Goal: Navigation & Orientation: Find specific page/section

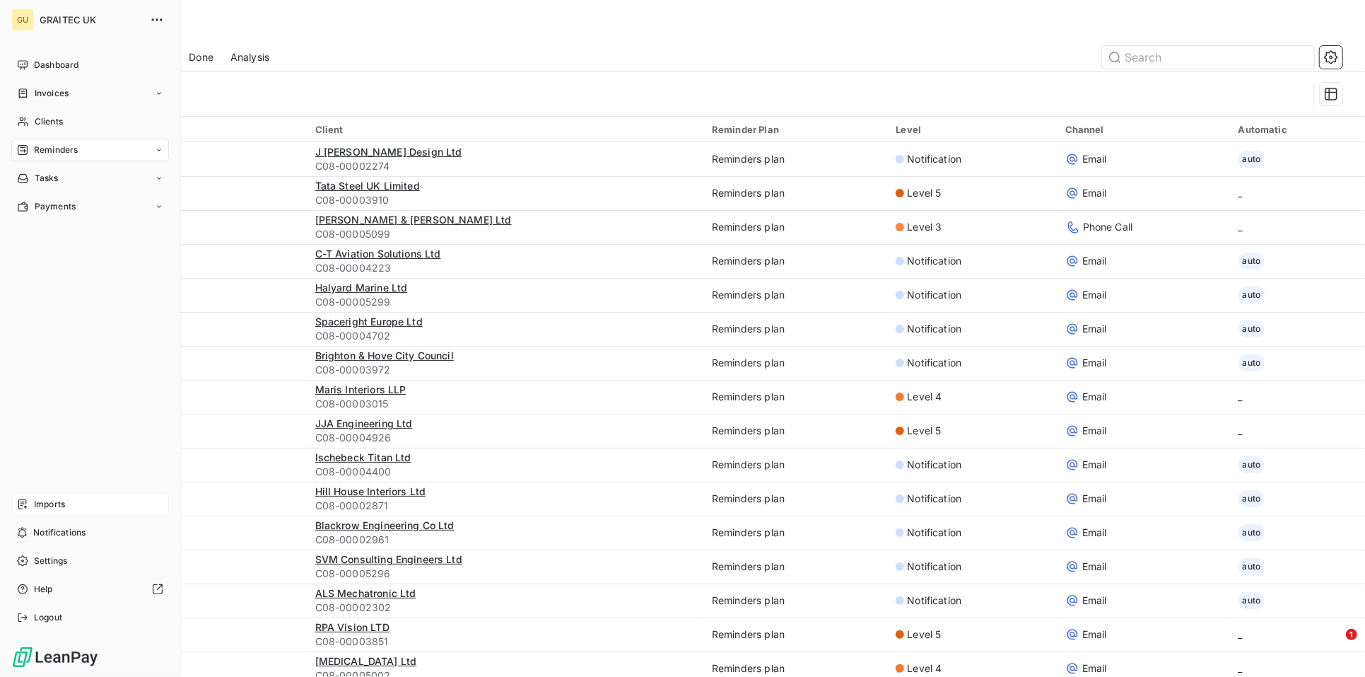
click at [49, 505] on span "Imports" at bounding box center [49, 504] width 31 height 13
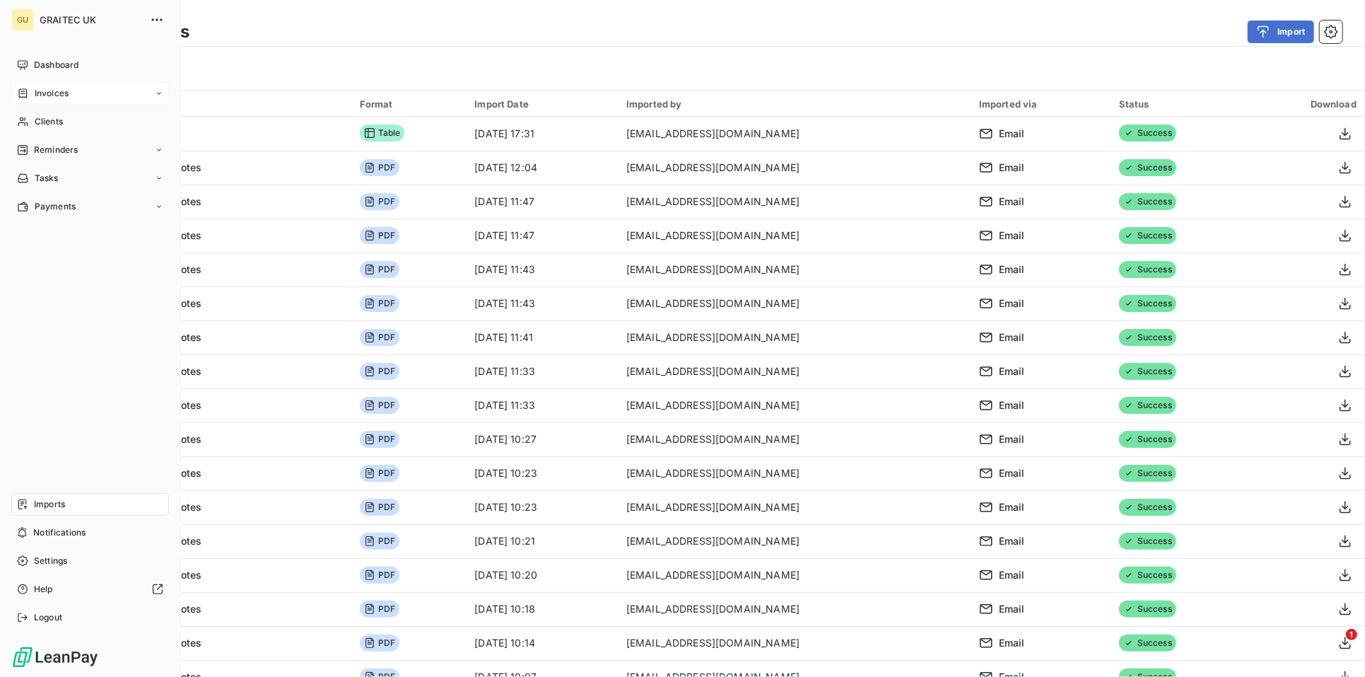
click at [40, 89] on span "Invoices" at bounding box center [52, 93] width 34 height 13
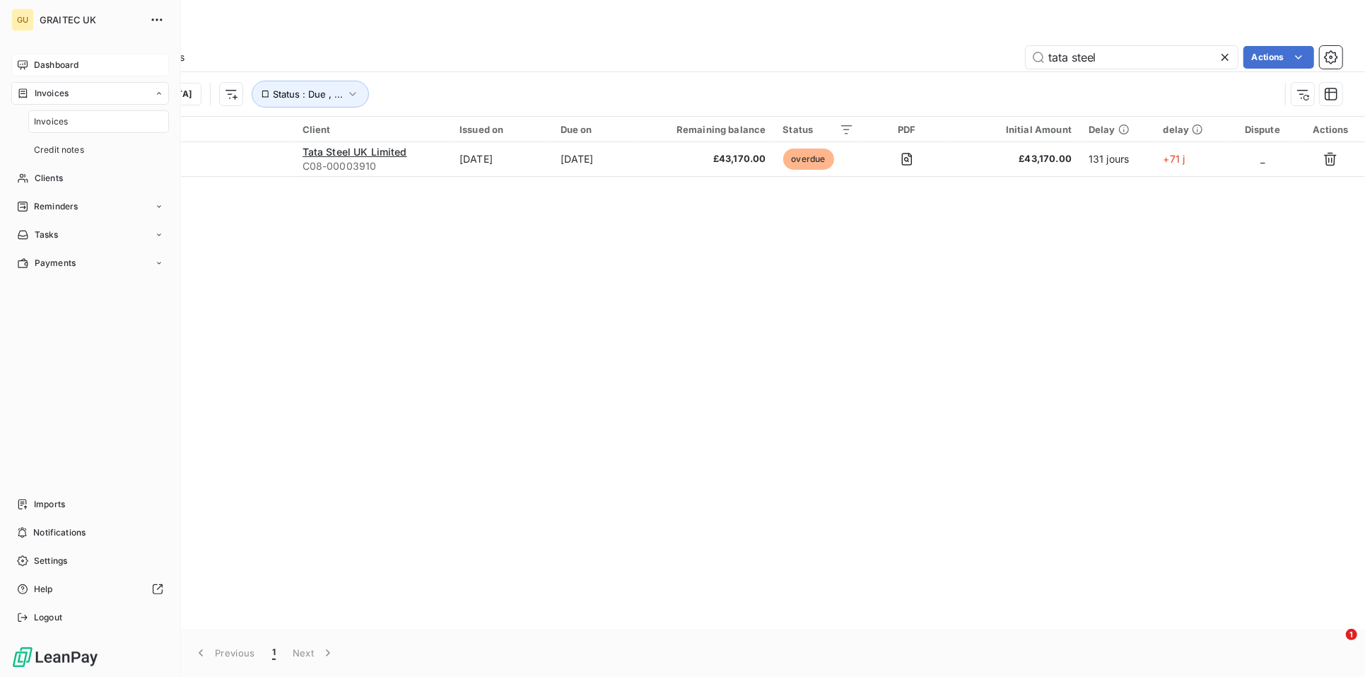
click at [51, 66] on span "Dashboard" at bounding box center [56, 65] width 45 height 13
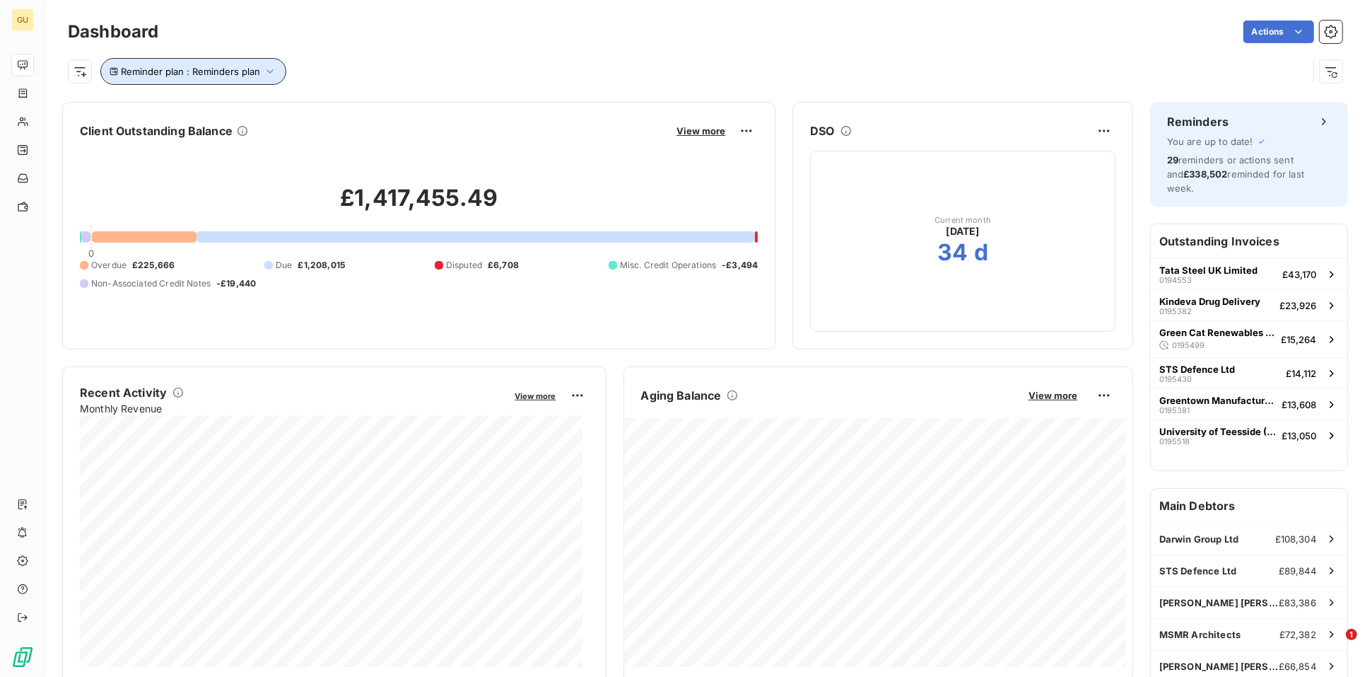
click at [275, 64] on button "Reminder plan : Reminders plan" at bounding box center [193, 71] width 186 height 27
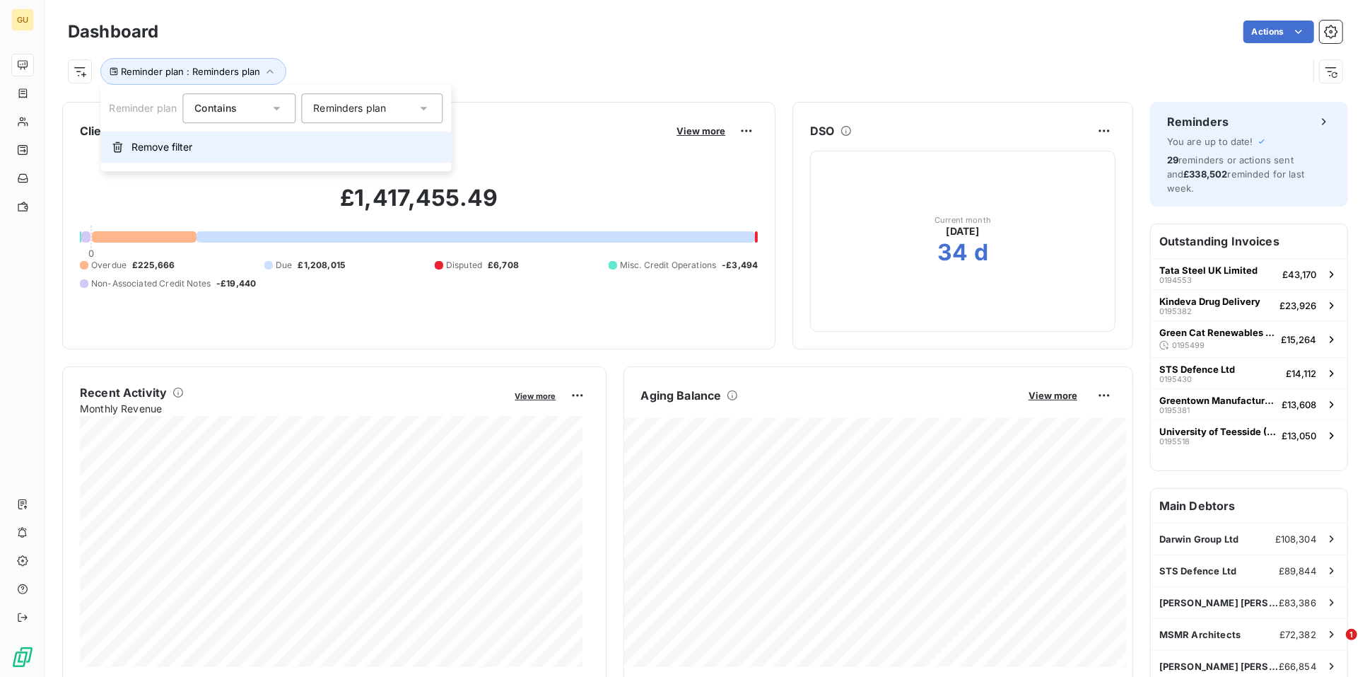
click at [165, 153] on span "Remove filter" at bounding box center [162, 147] width 61 height 14
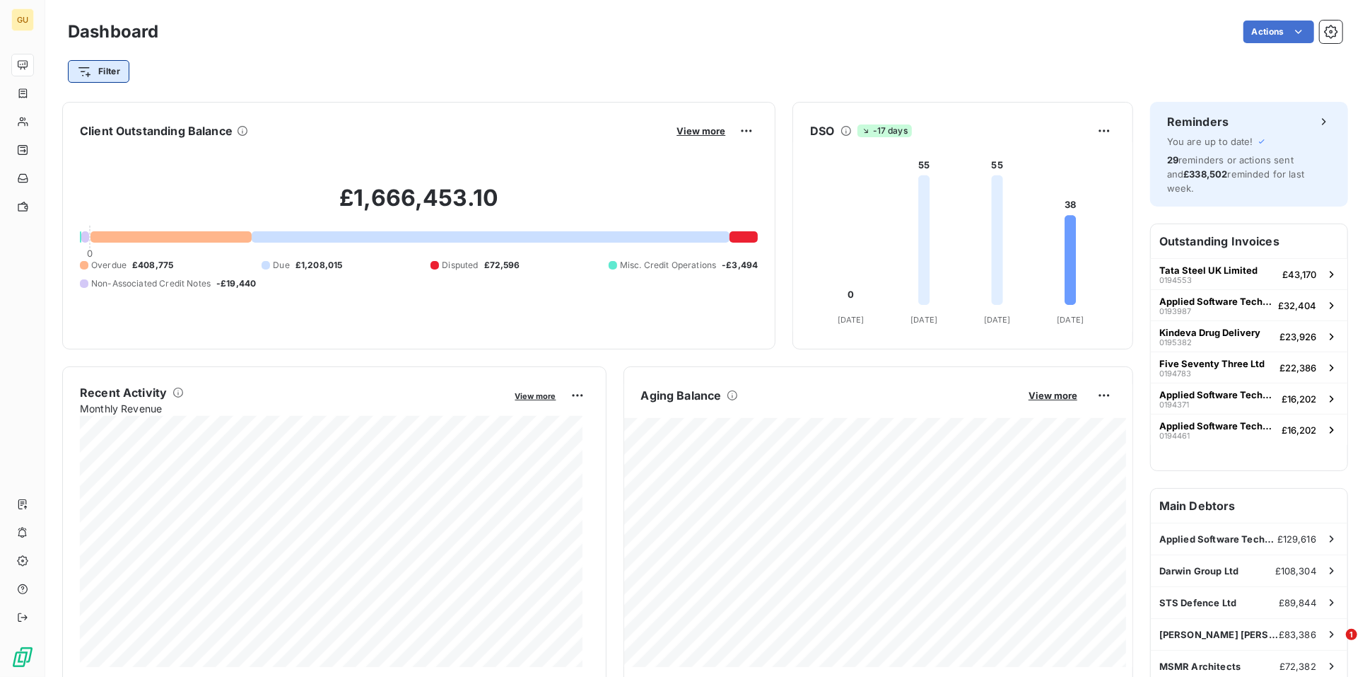
click at [119, 76] on html "GU Dashboard Actions Filter Client Outstanding Balance View more £1,666,453.10 …" at bounding box center [682, 338] width 1365 height 677
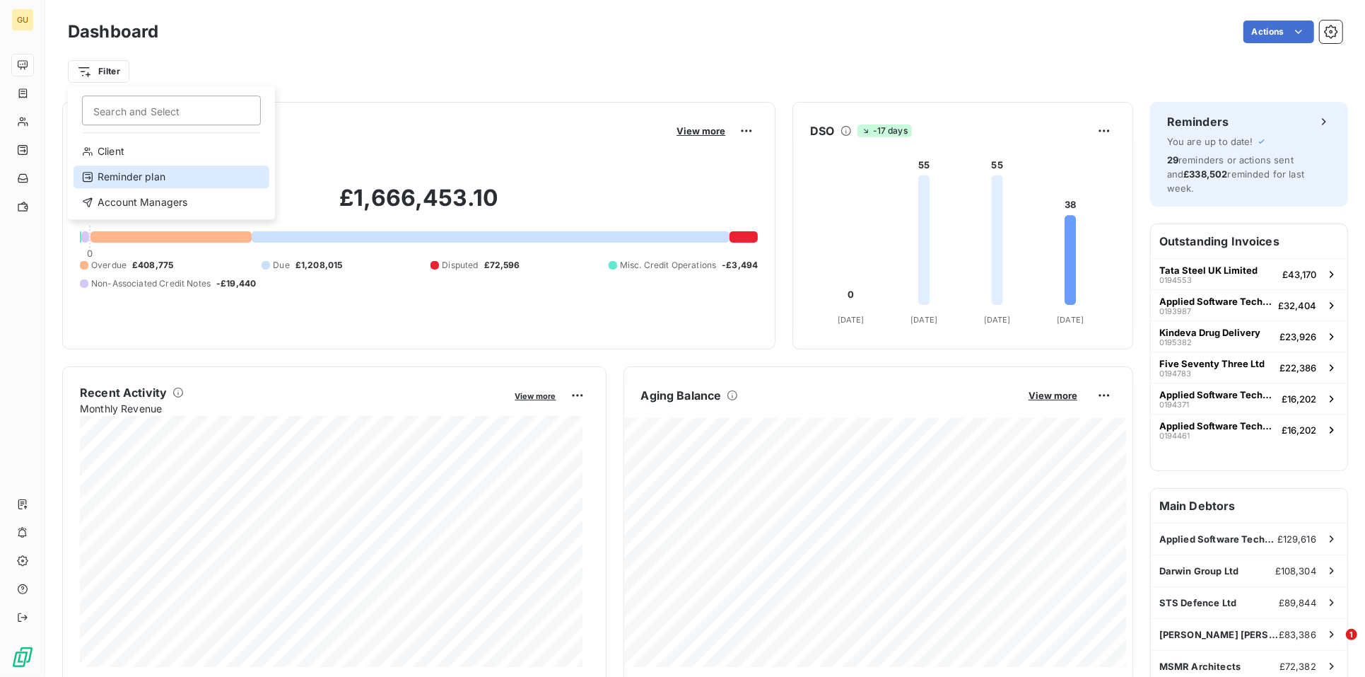
click at [133, 175] on div "Reminder plan" at bounding box center [172, 176] width 196 height 23
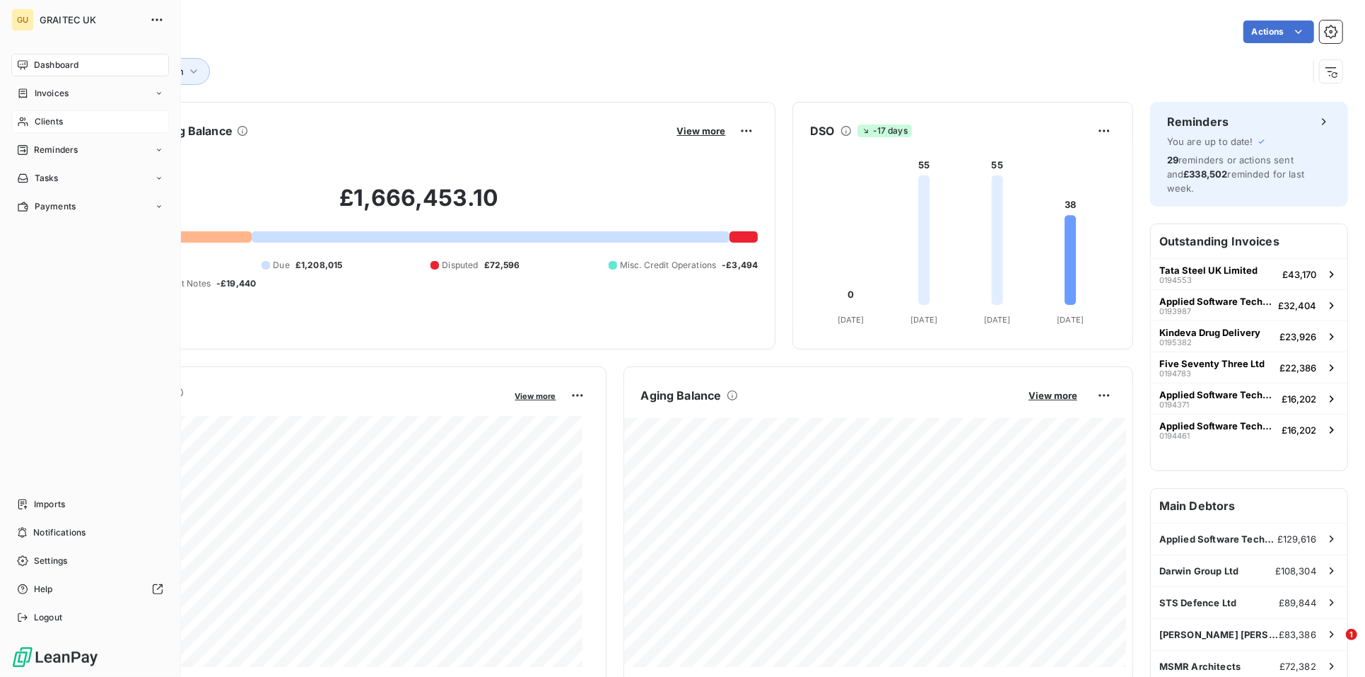
click at [29, 126] on div "Clients" at bounding box center [90, 121] width 158 height 23
click at [51, 123] on span "Clients" at bounding box center [49, 121] width 28 height 13
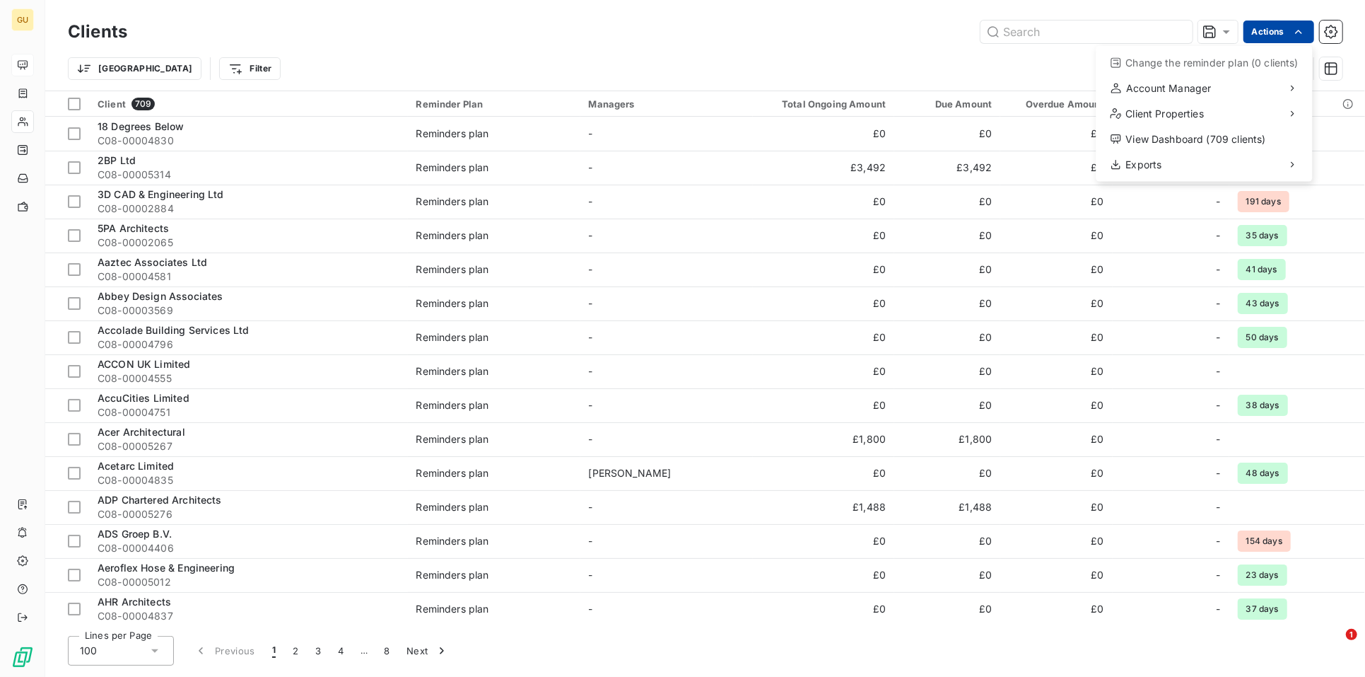
click at [1307, 36] on html "GU Clients Actions Change the reminder plan (0 clients) Account Manager Client …" at bounding box center [682, 338] width 1365 height 677
click at [1191, 140] on div "View Dashboard (709 clients)" at bounding box center [1204, 139] width 205 height 23
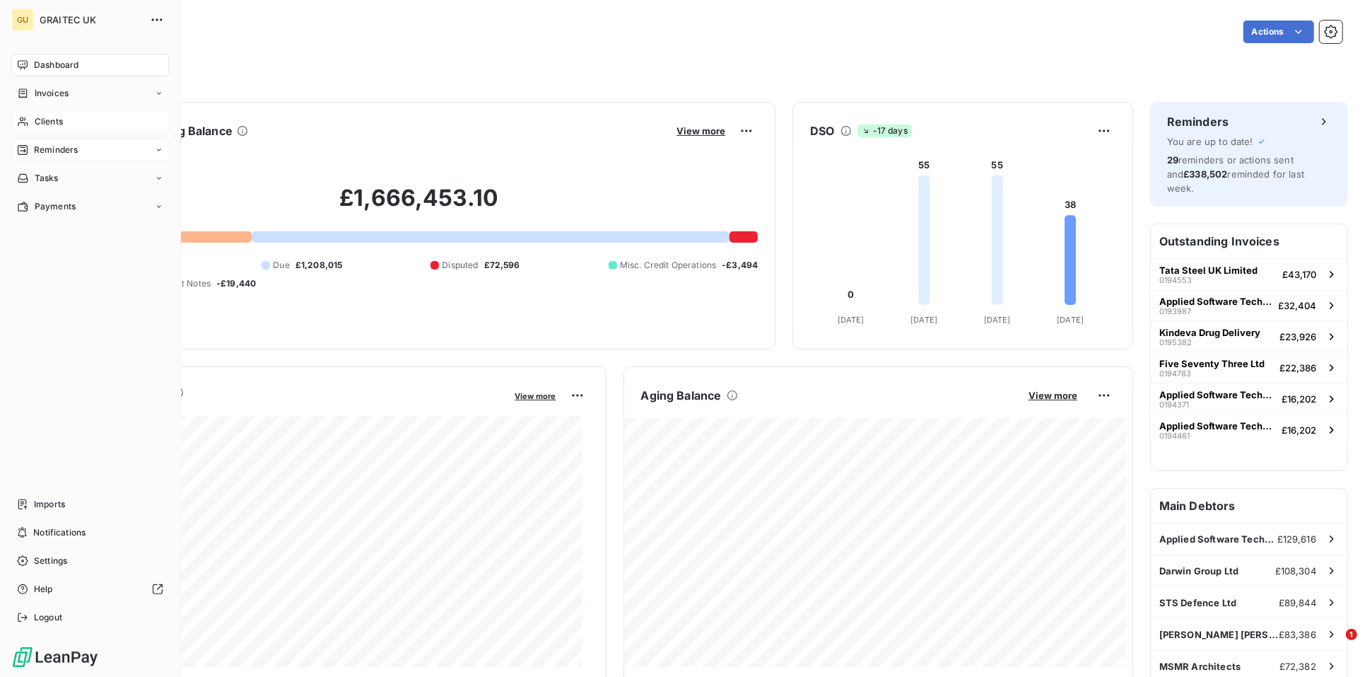
click at [57, 144] on span "Reminders" at bounding box center [56, 150] width 44 height 13
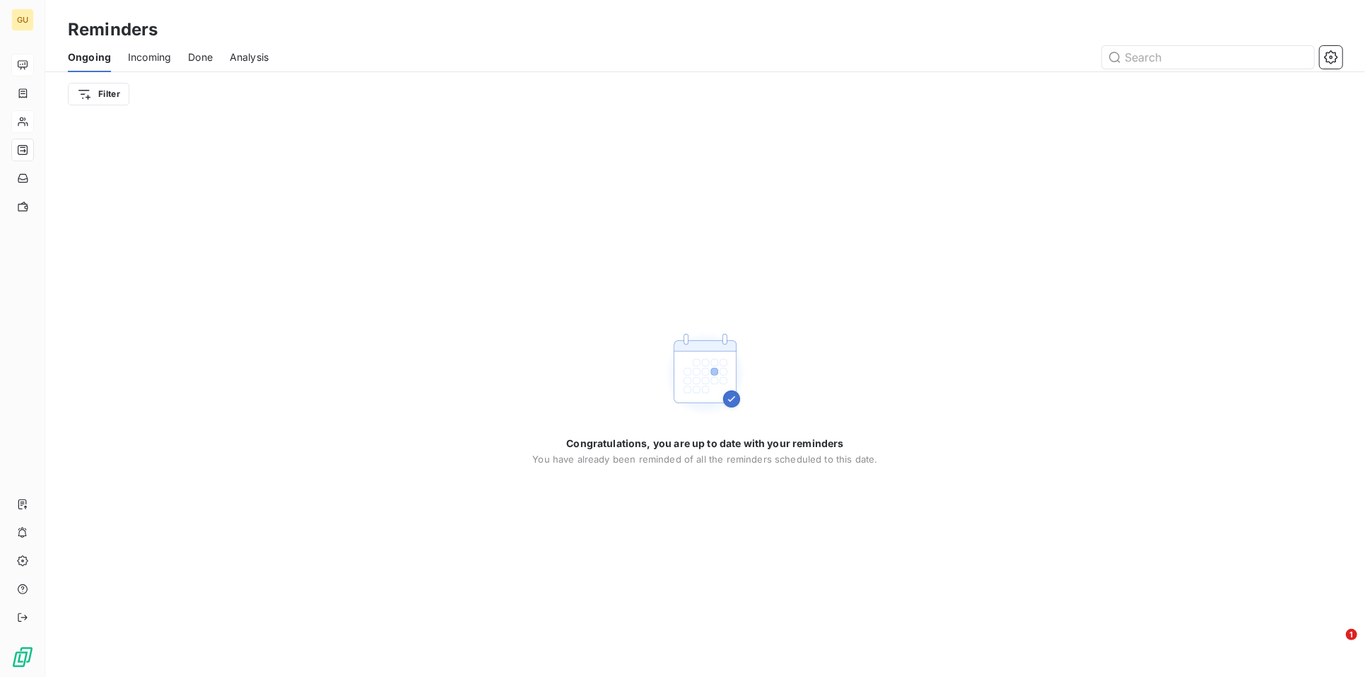
click at [148, 58] on span "Incoming" at bounding box center [149, 57] width 43 height 14
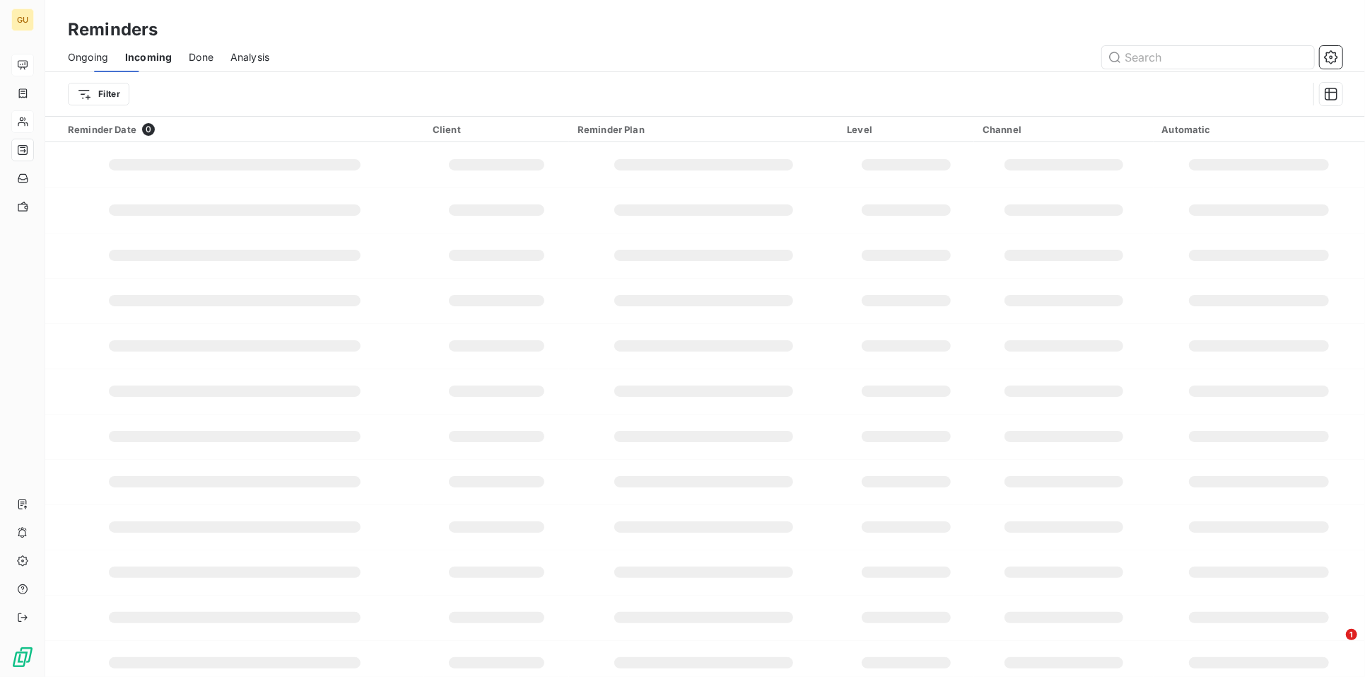
click at [148, 58] on span "Incoming" at bounding box center [148, 57] width 47 height 14
